Goal: Task Accomplishment & Management: Manage account settings

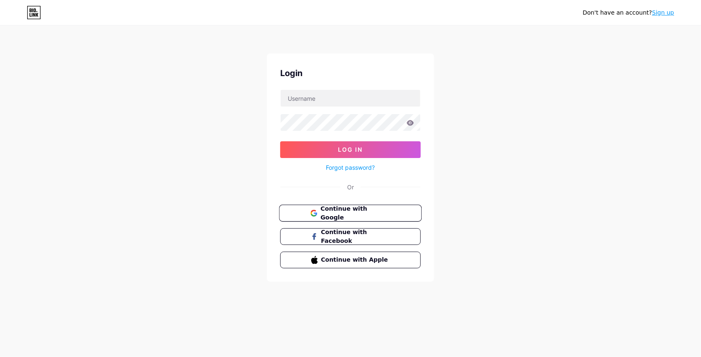
click at [365, 214] on span "Continue with Google" at bounding box center [355, 214] width 70 height 18
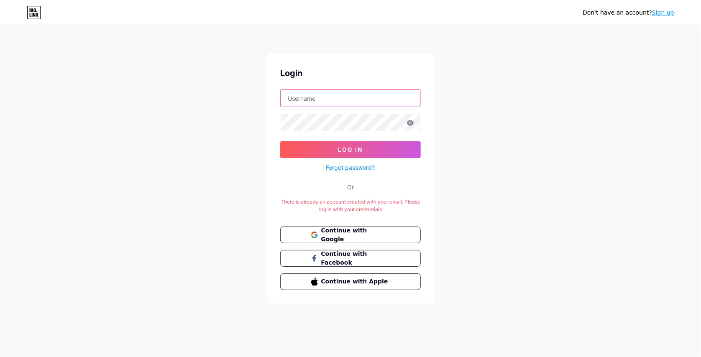
click at [314, 100] on input "text" at bounding box center [351, 98] width 140 height 17
type input "arefin"
click at [280, 141] on button "Log In" at bounding box center [350, 149] width 141 height 17
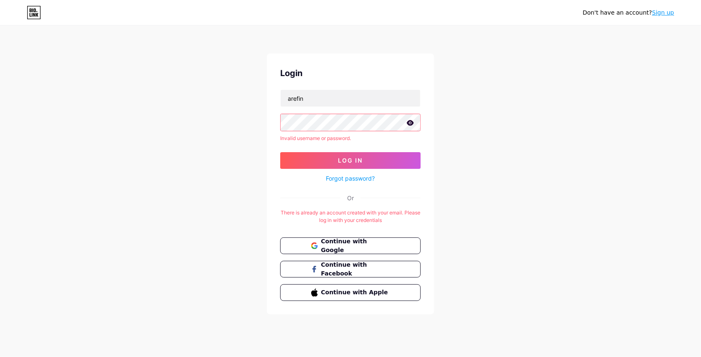
click at [408, 124] on icon at bounding box center [410, 122] width 7 height 5
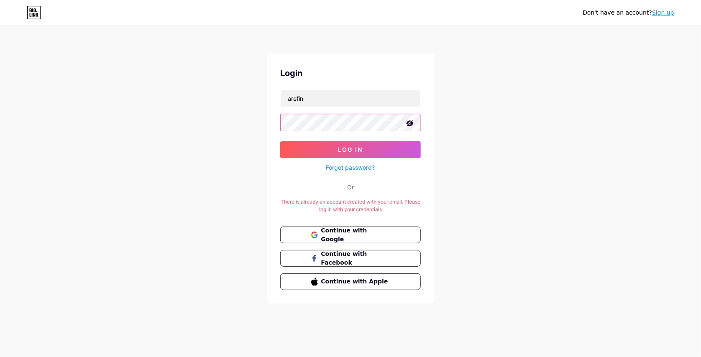
click at [280, 141] on button "Log In" at bounding box center [350, 149] width 141 height 17
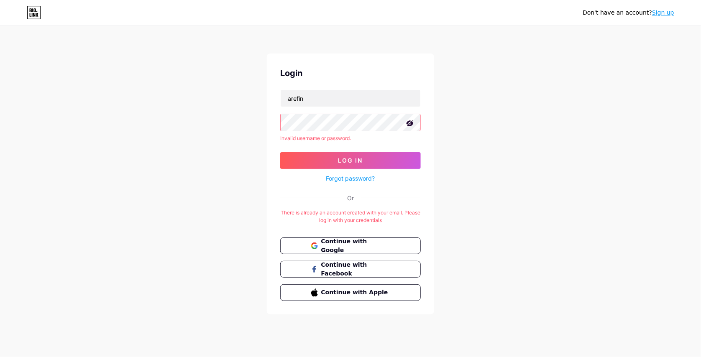
click at [344, 177] on link "Forgot password?" at bounding box center [350, 178] width 49 height 9
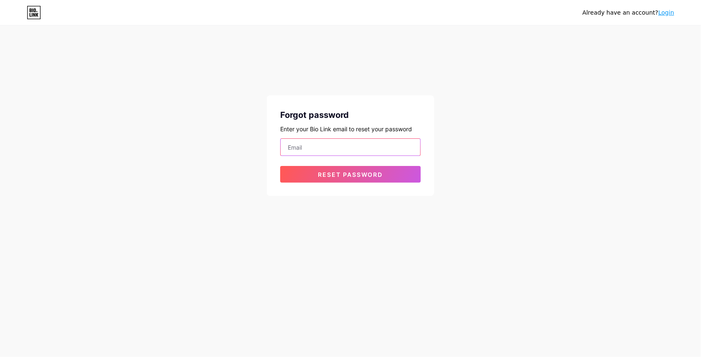
click at [335, 150] on input "email" at bounding box center [351, 147] width 140 height 17
type input "[EMAIL_ADDRESS][DOMAIN_NAME]"
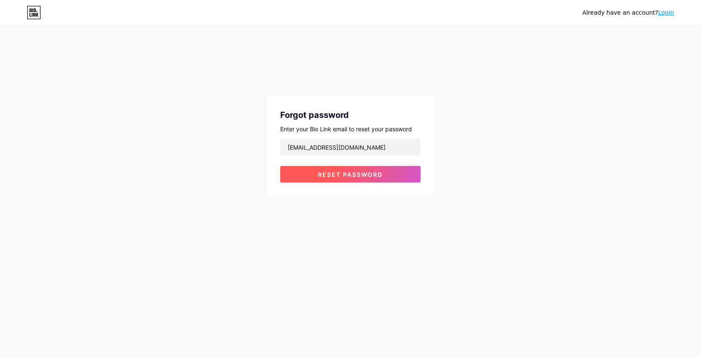
click at [340, 173] on span "Reset password" at bounding box center [350, 174] width 65 height 7
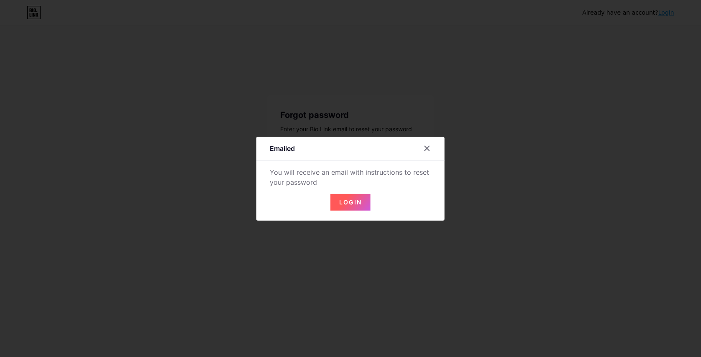
click at [333, 203] on button "Login" at bounding box center [351, 202] width 40 height 17
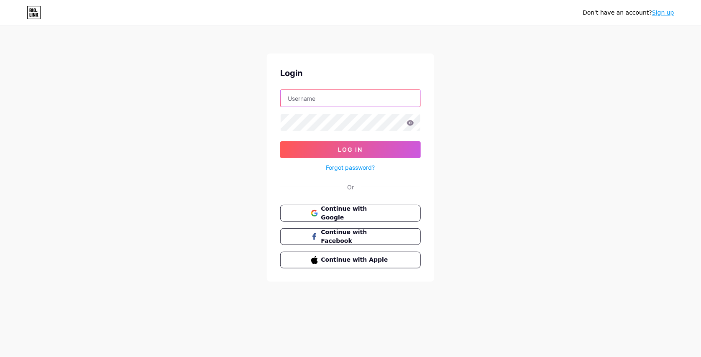
click at [331, 100] on input "text" at bounding box center [351, 98] width 140 height 17
type input "arefin"
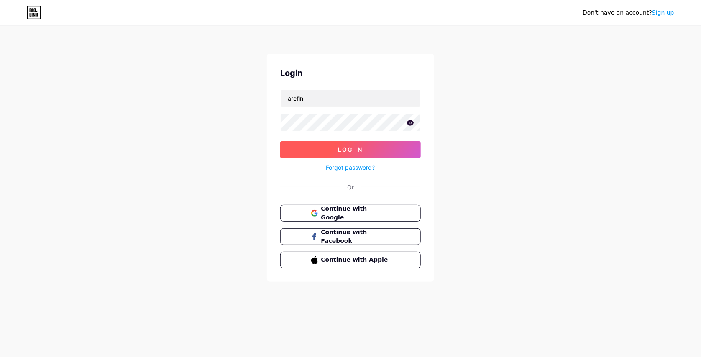
click at [348, 156] on button "Log In" at bounding box center [350, 149] width 141 height 17
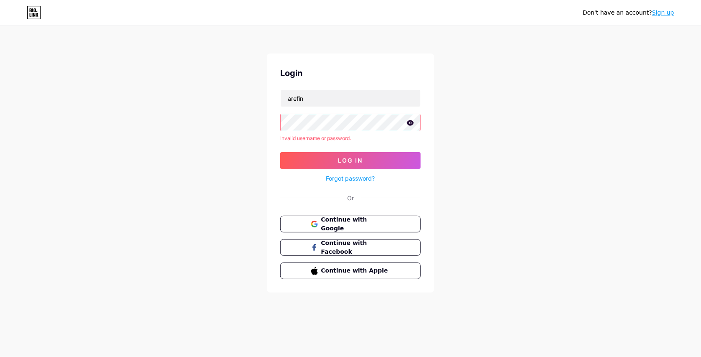
click at [410, 124] on icon at bounding box center [410, 122] width 7 height 5
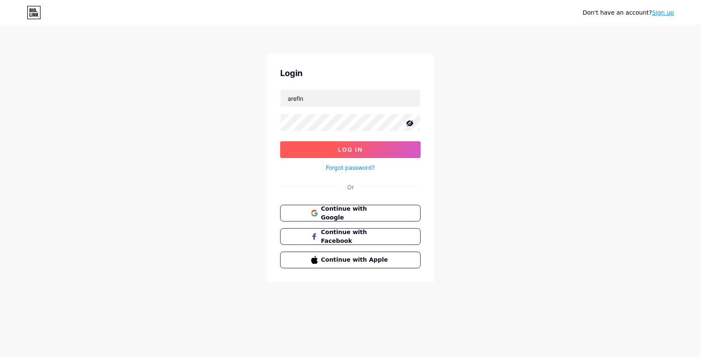
click at [357, 146] on span "Log In" at bounding box center [350, 149] width 25 height 7
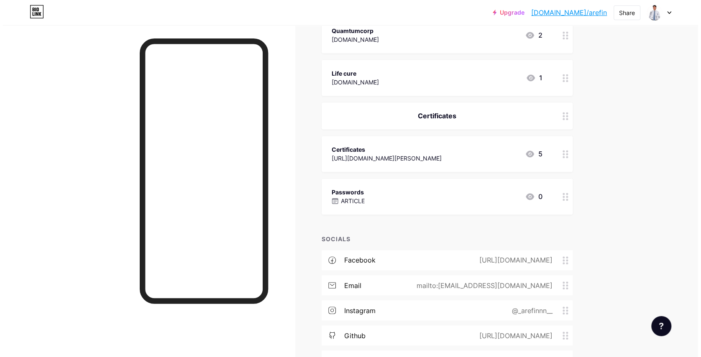
scroll to position [833, 0]
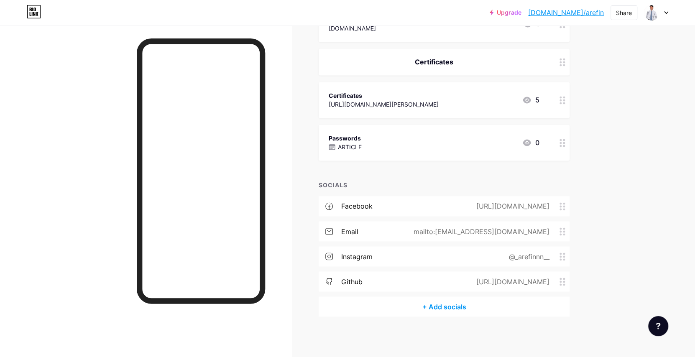
click at [450, 307] on div "+ Add socials" at bounding box center [444, 307] width 251 height 20
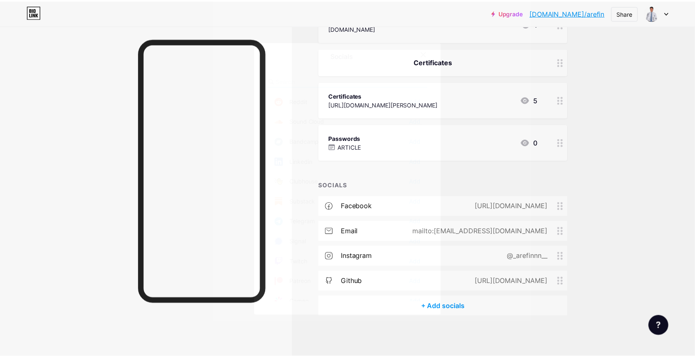
scroll to position [335, 0]
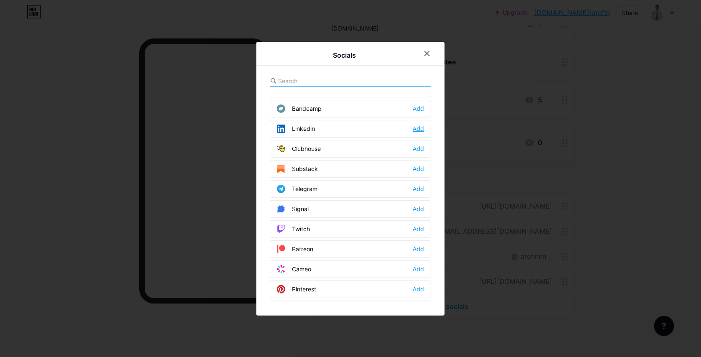
click at [418, 127] on div "Add" at bounding box center [418, 129] width 11 height 8
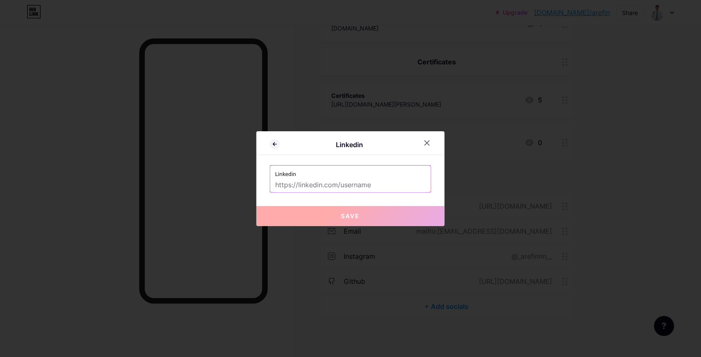
click at [324, 178] on input "text" at bounding box center [350, 185] width 151 height 14
paste input "[URL][DOMAIN_NAME]"
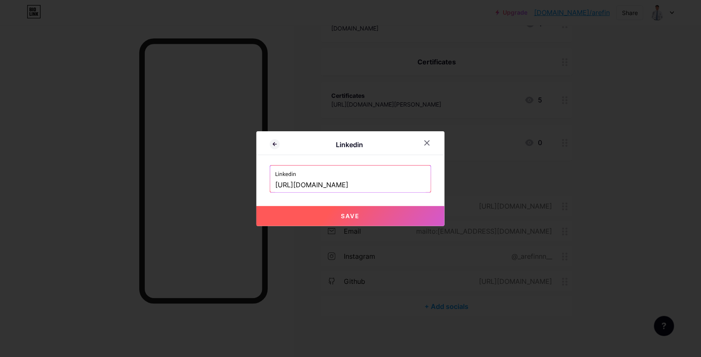
type input "[URL][DOMAIN_NAME]"
click at [378, 216] on button "Save" at bounding box center [350, 216] width 188 height 20
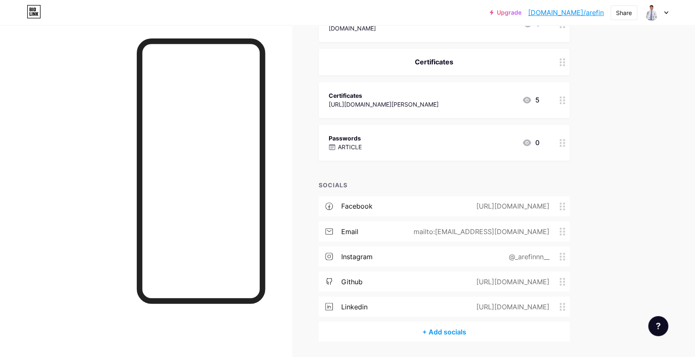
click at [381, 254] on div "instagram @_arefinnn__" at bounding box center [444, 256] width 251 height 20
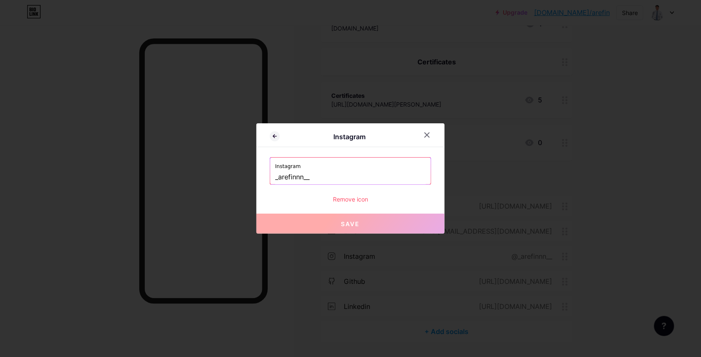
click at [354, 201] on div "Remove icon" at bounding box center [351, 199] width 162 height 9
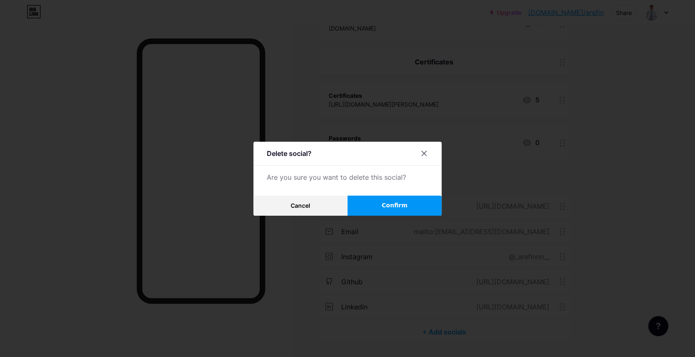
click at [377, 205] on button "Confirm" at bounding box center [395, 206] width 94 height 20
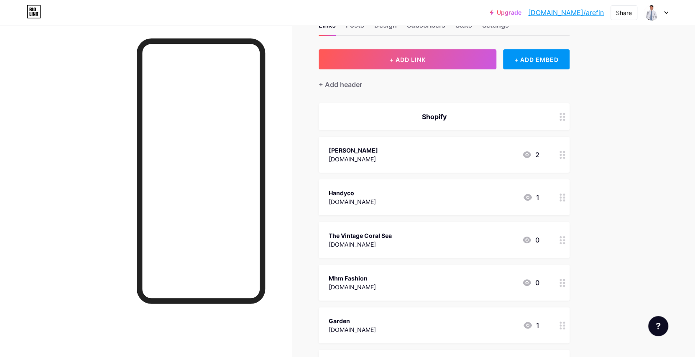
scroll to position [0, 0]
